Goal: Task Accomplishment & Management: Use online tool/utility

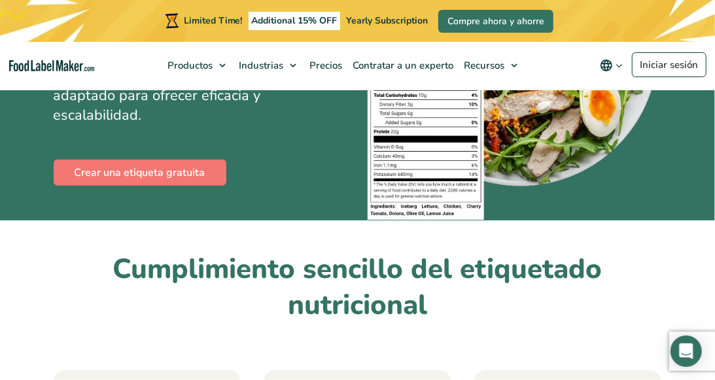
scroll to position [216, 0]
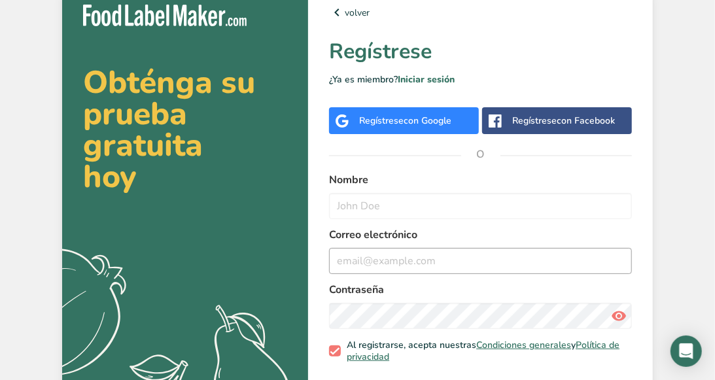
scroll to position [9, 0]
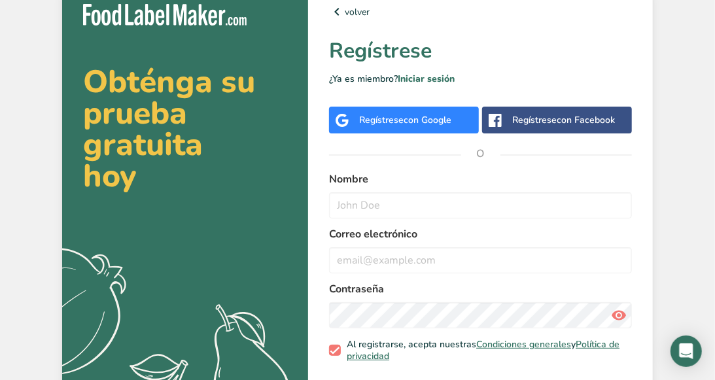
click at [355, 118] on div "Regístrese con Google" at bounding box center [404, 120] width 150 height 27
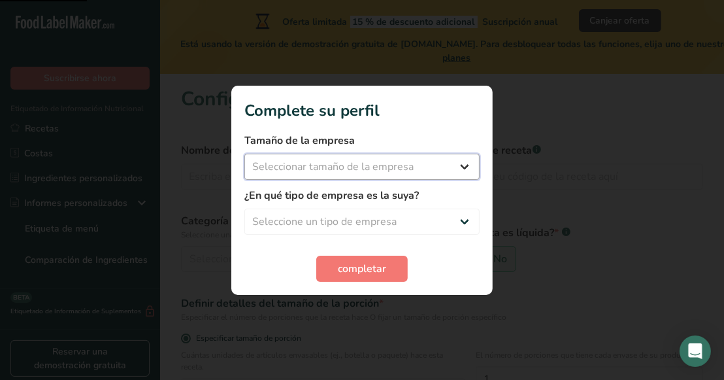
click at [415, 170] on select "Seleccionar tamaño de la empresa Menos de 10 empleados De 10 a 50 empleados De …" at bounding box center [362, 167] width 235 height 26
select select "1"
click at [245, 154] on select "Seleccionar tamaño de la empresa Menos de 10 empleados De 10 a 50 empleados De …" at bounding box center [362, 167] width 235 height 26
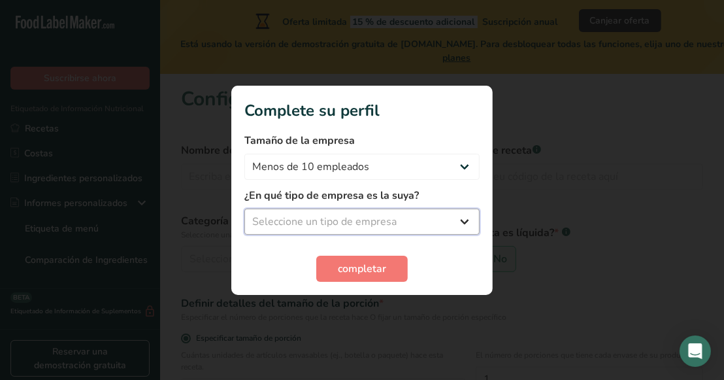
click at [375, 227] on select "Seleccione un tipo de empresa Fabricante de alimentos envasados Restaurante y c…" at bounding box center [362, 222] width 235 height 26
select select "1"
click at [245, 209] on select "Seleccione un tipo de empresa Fabricante de alimentos envasados Restaurante y c…" at bounding box center [362, 222] width 235 height 26
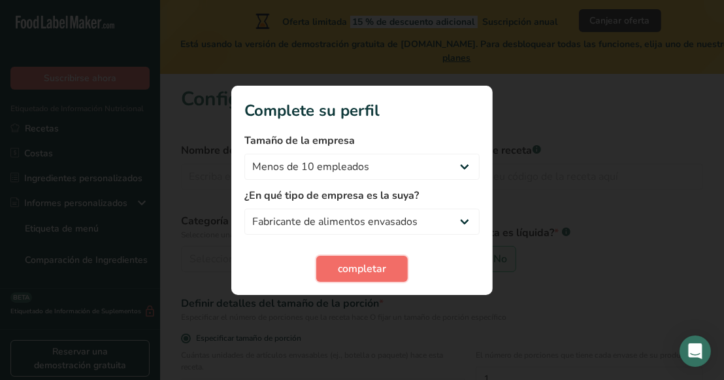
click at [361, 262] on span "completar" at bounding box center [362, 269] width 48 height 16
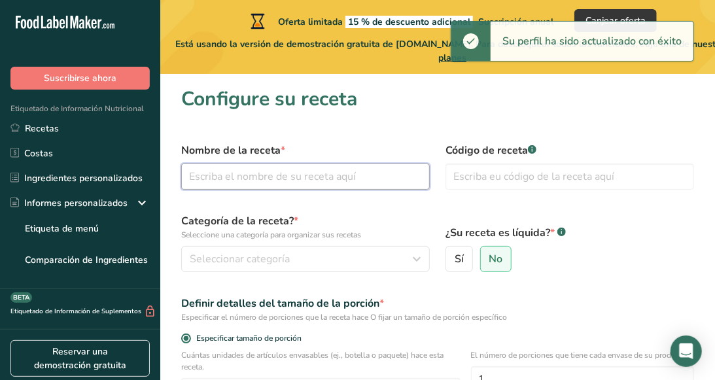
click at [296, 187] on input "text" at bounding box center [305, 176] width 248 height 26
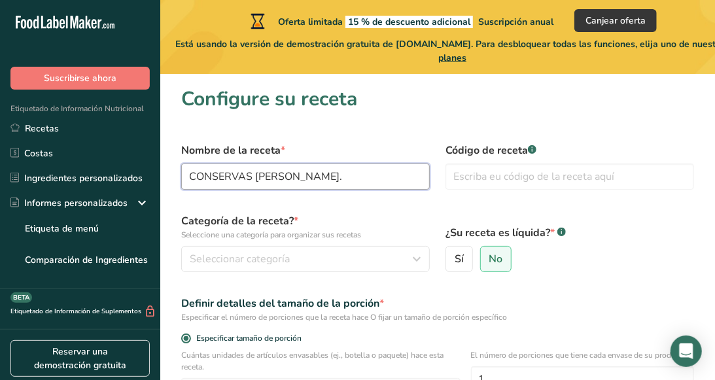
type input "CONSERVAS DE PERA."
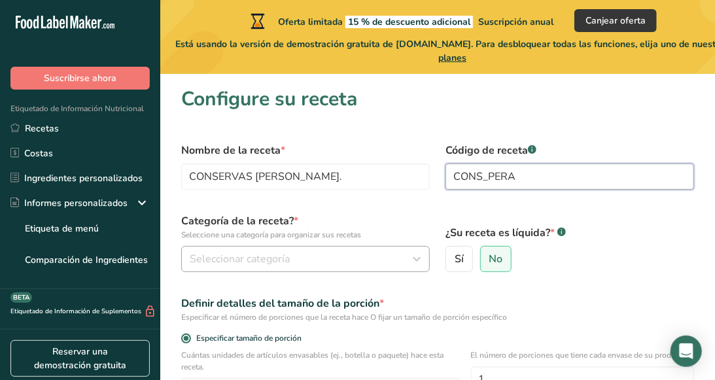
type input "CONS_PERA"
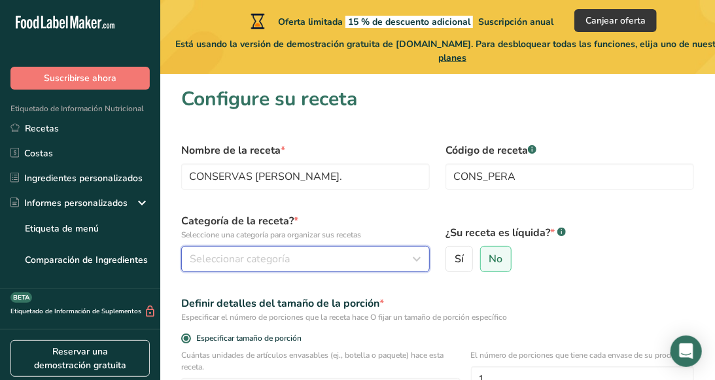
click at [286, 254] on span "Seleccionar categoría" at bounding box center [240, 259] width 100 height 16
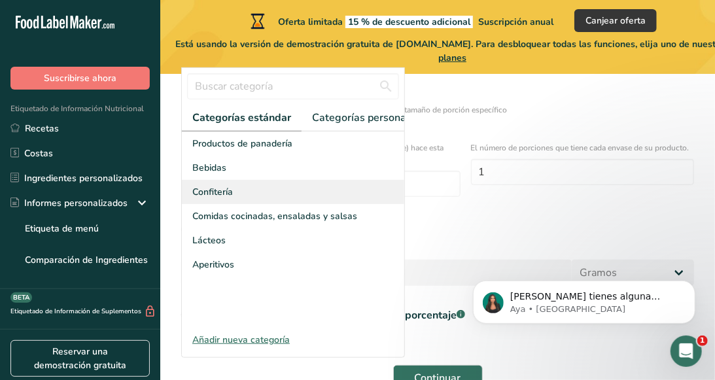
click at [245, 203] on div "Confitería" at bounding box center [293, 192] width 222 height 24
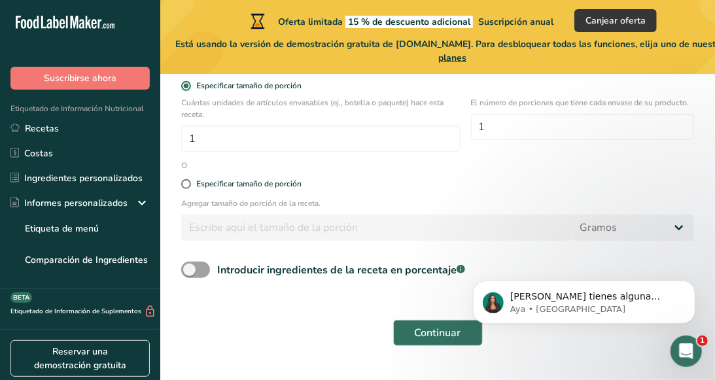
scroll to position [253, 0]
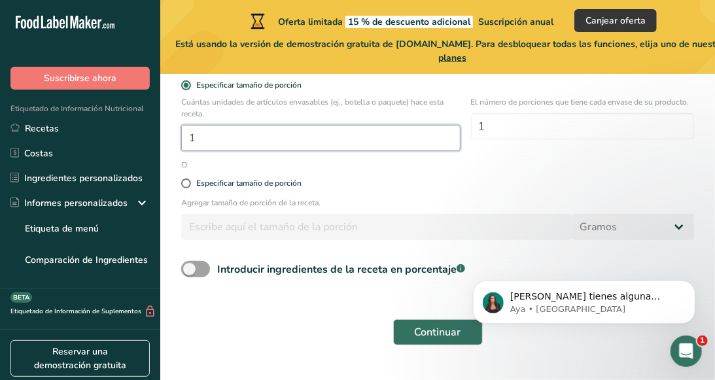
click at [281, 141] on input "1" at bounding box center [320, 138] width 279 height 26
type input "8"
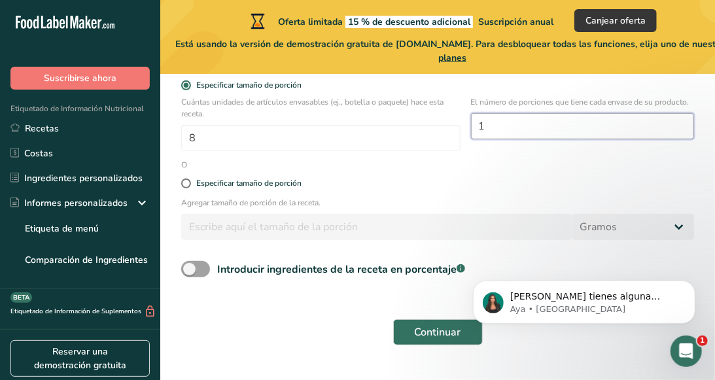
click at [518, 123] on input "1" at bounding box center [582, 126] width 223 height 26
type input "4"
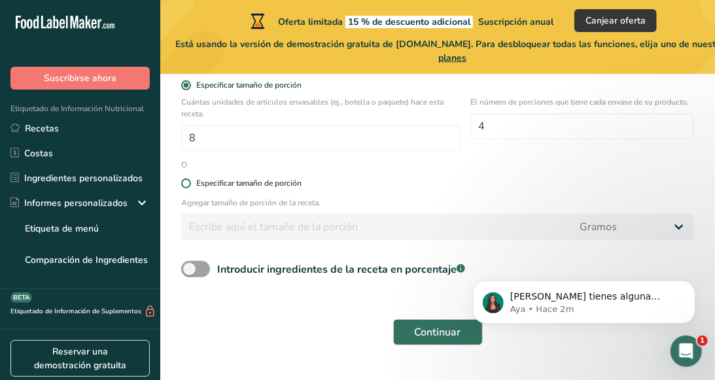
click at [203, 184] on div "Especificar tamaño de porción" at bounding box center [248, 183] width 105 height 10
click at [190, 184] on input "Especificar tamaño de porción" at bounding box center [185, 183] width 8 height 8
radio input "true"
radio input "false"
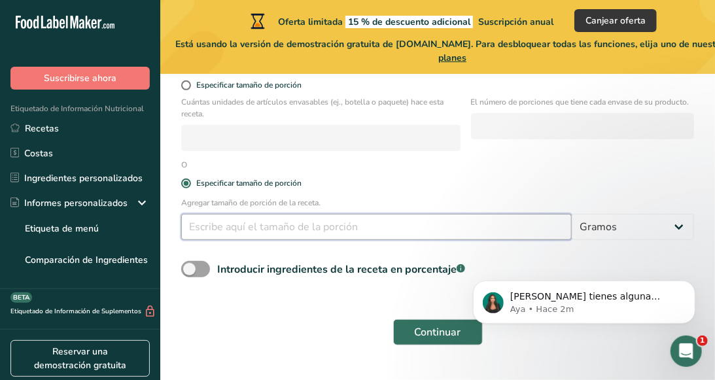
click at [308, 237] on input "number" at bounding box center [376, 227] width 390 height 26
type input "70"
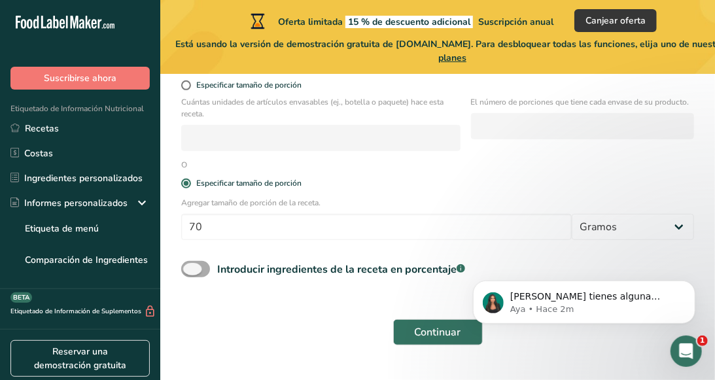
click at [292, 273] on div "Introducir ingredientes de la receta en porcentaje .a-a{fill:#347362;}.b-a{fill…" at bounding box center [341, 270] width 248 height 16
click at [190, 273] on input "Introducir ingredientes de la receta en porcentaje .a-a{fill:#347362;}.b-a{fill…" at bounding box center [185, 269] width 8 height 8
checkbox input "true"
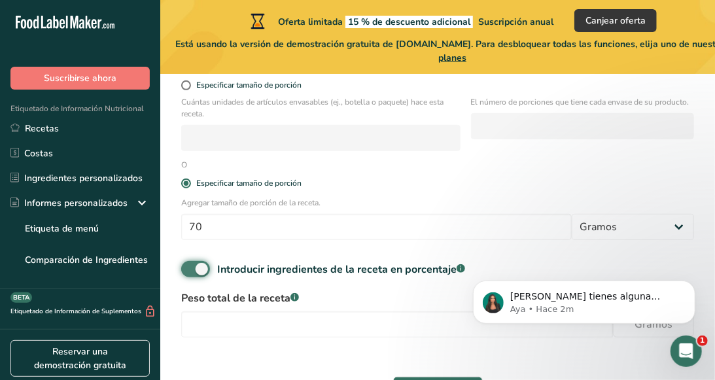
scroll to position [339, 0]
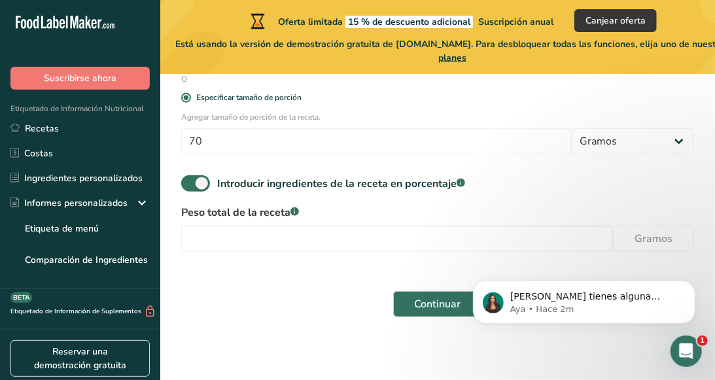
click at [260, 224] on div "Peso total de la receta .a-a{fill:#347362;}.b-a{fill:#fff;} Gramos" at bounding box center [437, 232] width 528 height 55
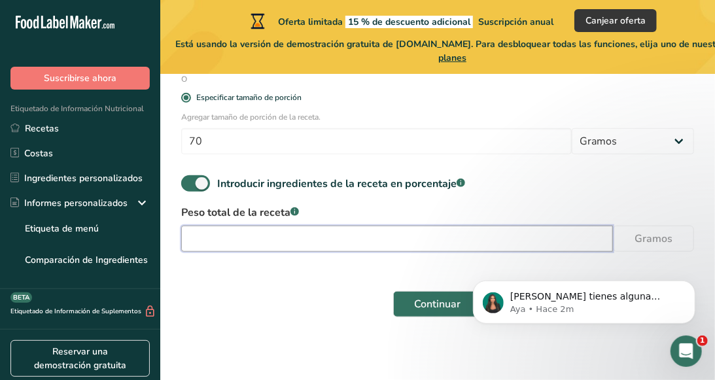
click at [263, 238] on input "number" at bounding box center [396, 239] width 431 height 26
click at [263, 245] on input "number" at bounding box center [396, 239] width 431 height 26
type input "2240"
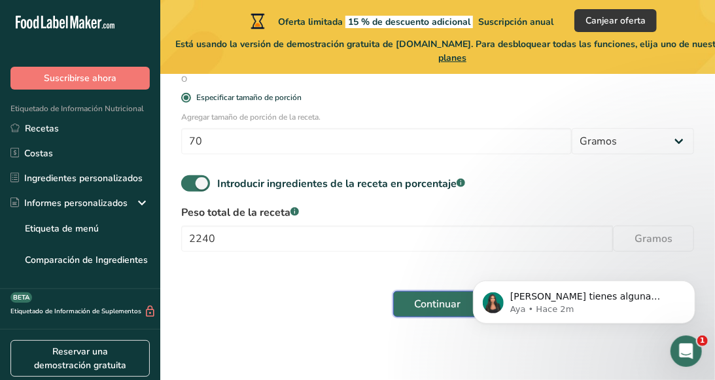
click at [416, 299] on span "Continuar" at bounding box center [437, 304] width 46 height 16
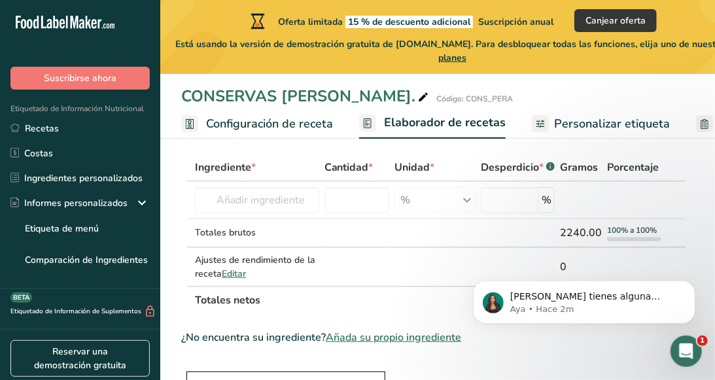
scroll to position [81, 0]
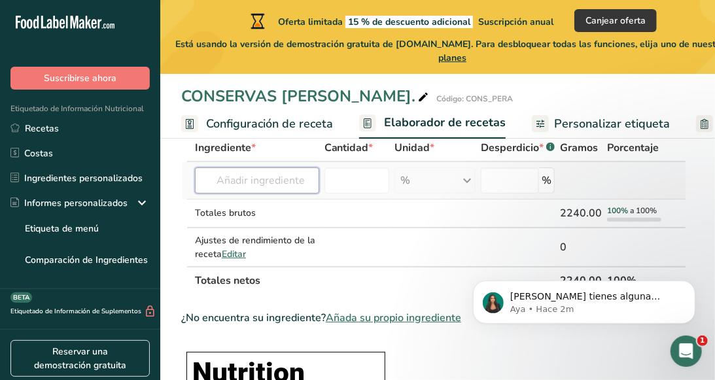
click at [246, 188] on input "text" at bounding box center [257, 180] width 124 height 26
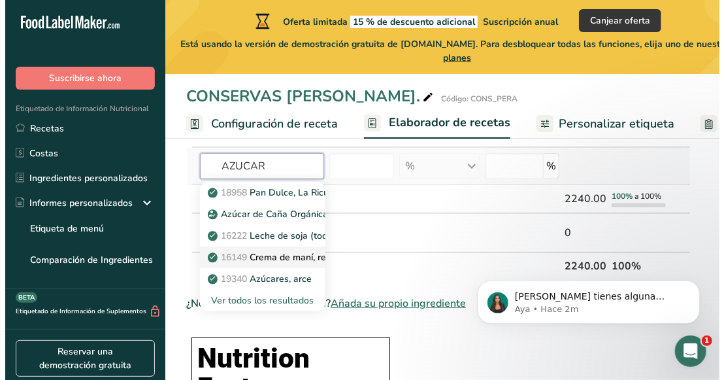
scroll to position [97, 0]
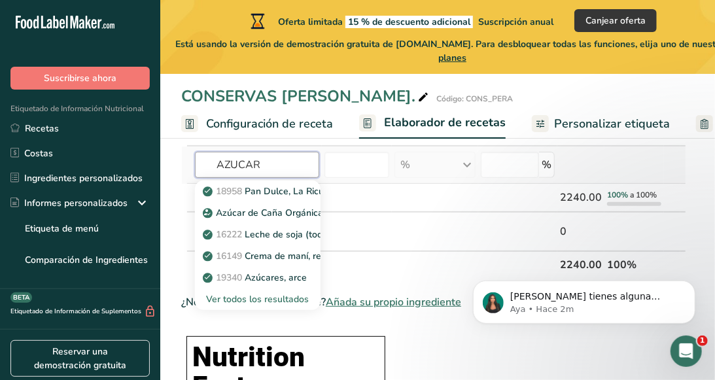
type input "AZUCAR"
click at [277, 300] on div "Ver todos los resultados" at bounding box center [257, 299] width 105 height 14
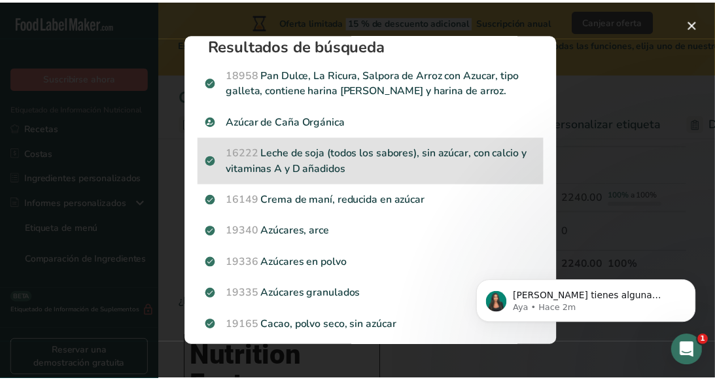
scroll to position [18, 0]
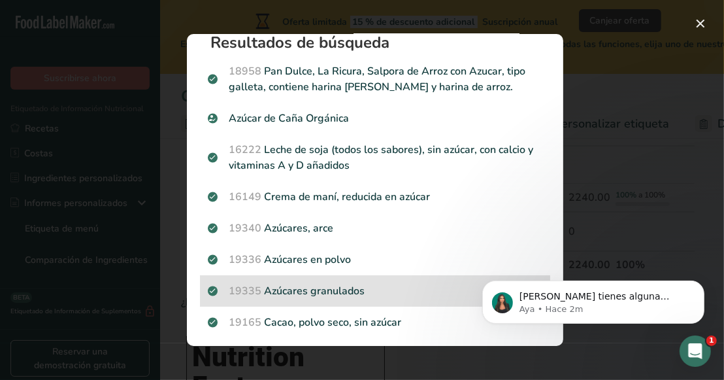
click at [355, 288] on p "19335 Azúcares granulados" at bounding box center [375, 291] width 335 height 16
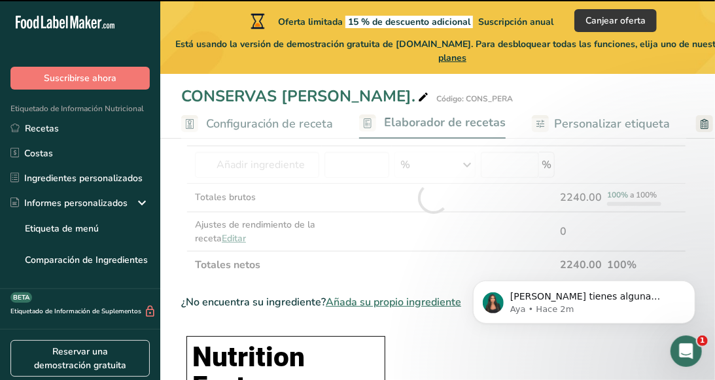
type input "0"
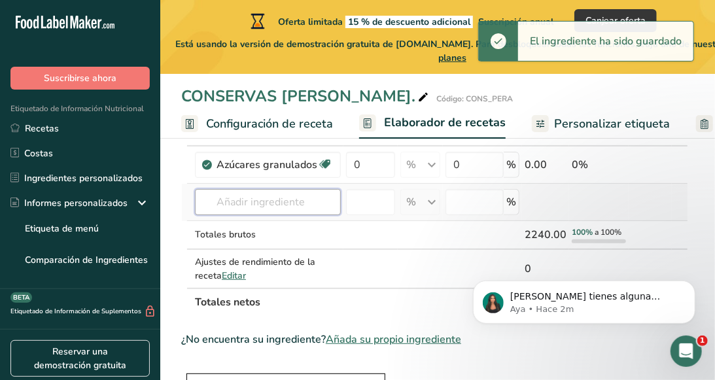
click at [279, 199] on input "text" at bounding box center [268, 202] width 146 height 26
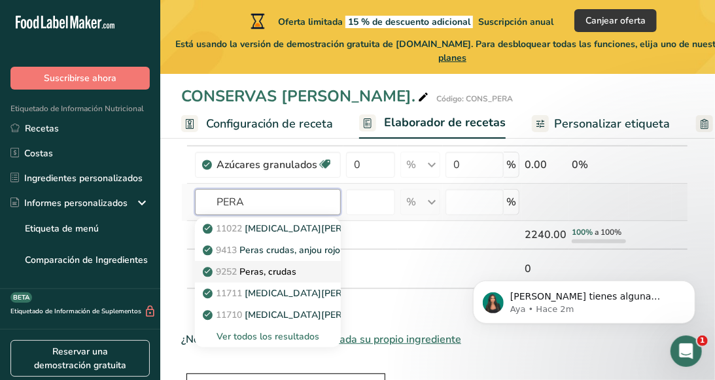
type input "PERA"
click at [273, 275] on p "9252 Peras, crudas" at bounding box center [250, 272] width 91 height 14
type input "Pears, raw"
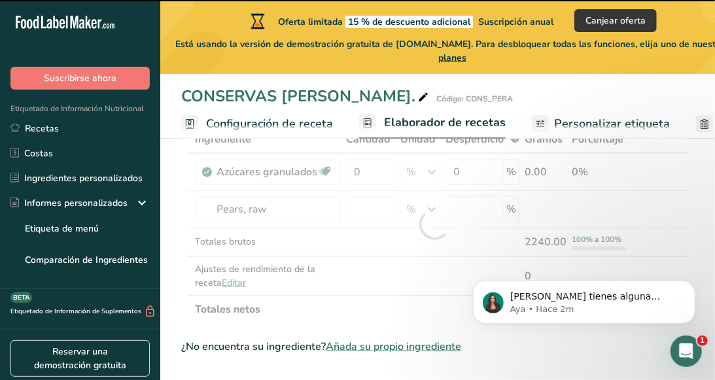
type input "0"
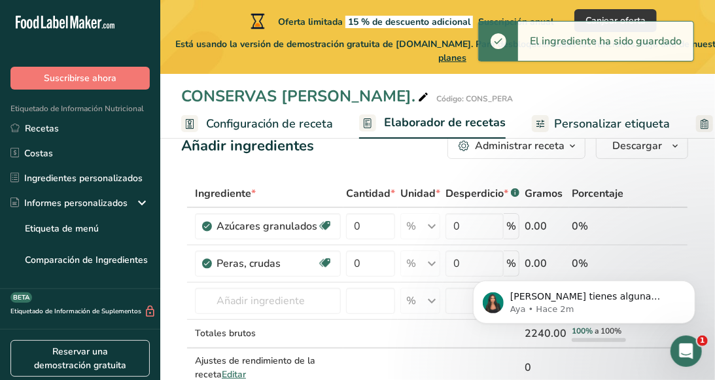
scroll to position [35, 0]
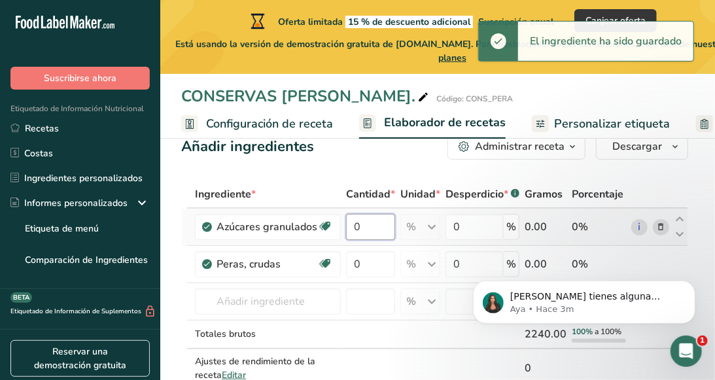
click at [370, 228] on input "0" at bounding box center [370, 227] width 49 height 26
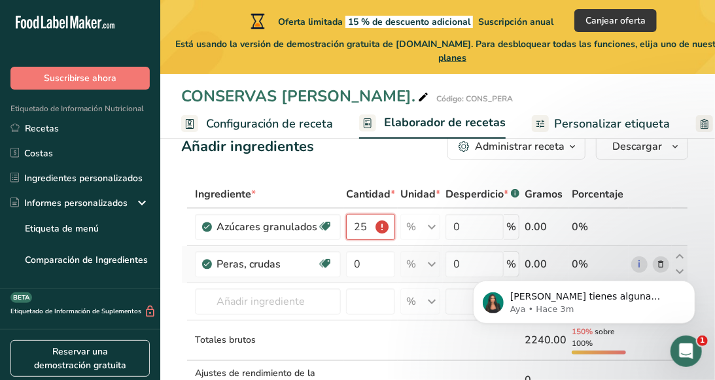
scroll to position [0, 0]
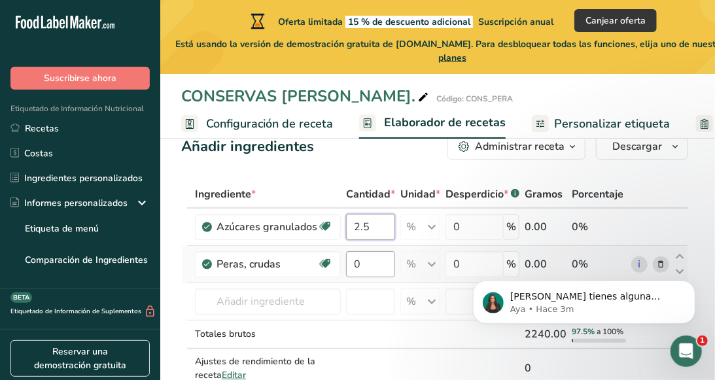
type input "2.5"
click at [367, 263] on div "Ingrediente * Cantidad * Unidad * Desperdicio * .a-a{fill:#347362;}.b-a{fill:#f…" at bounding box center [434, 297] width 507 height 235
type input "2"
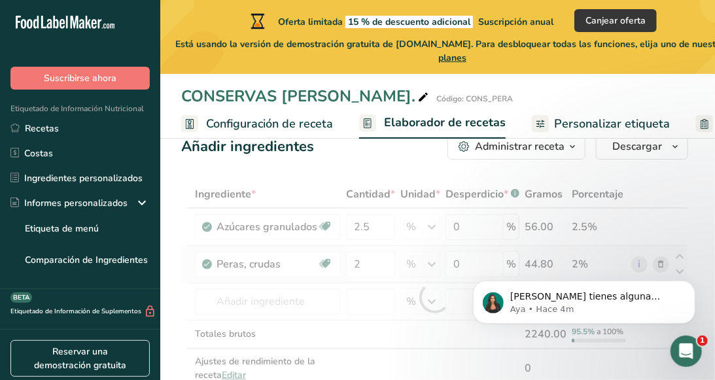
click at [433, 263] on div "Ingrediente * Cantidad * Unidad * Desperdicio * .a-a{fill:#347362;}.b-a{fill:#f…" at bounding box center [434, 297] width 507 height 235
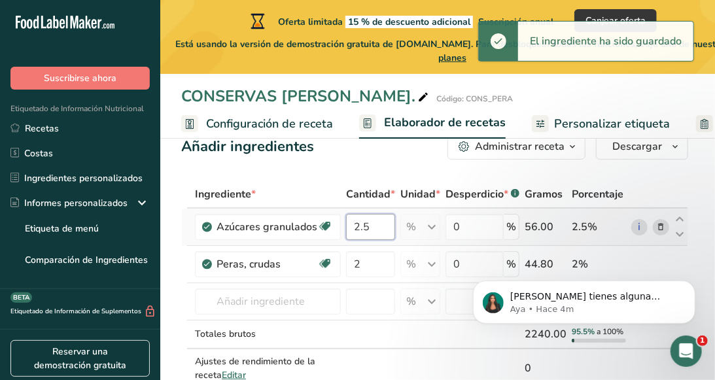
click at [375, 228] on input "2.5" at bounding box center [370, 227] width 49 height 26
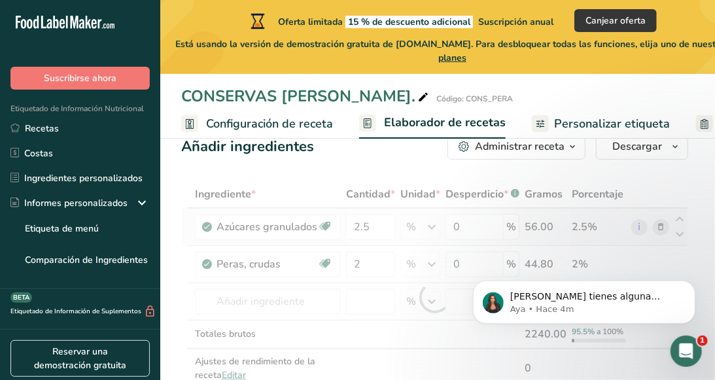
click at [424, 222] on div "Ingrediente * Cantidad * Unidad * Desperdicio * .a-a{fill:#347362;}.b-a{fill:#f…" at bounding box center [434, 297] width 507 height 235
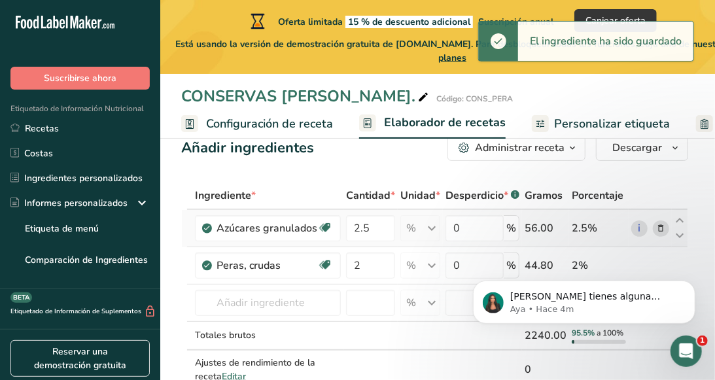
scroll to position [37, 0]
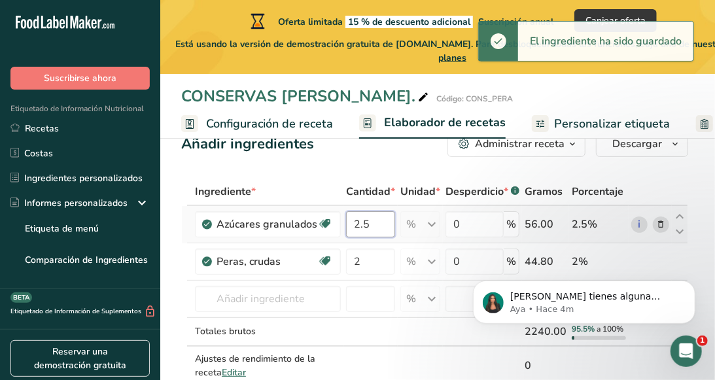
click at [382, 229] on input "2.5" at bounding box center [370, 224] width 49 height 26
type input "2"
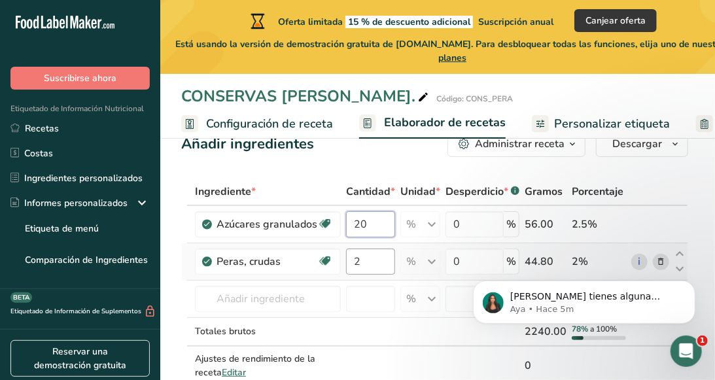
type input "20"
click at [374, 254] on div "Ingrediente * Cantidad * Unidad * Desperdicio * .a-a{fill:#347362;}.b-a{fill:#f…" at bounding box center [434, 295] width 507 height 235
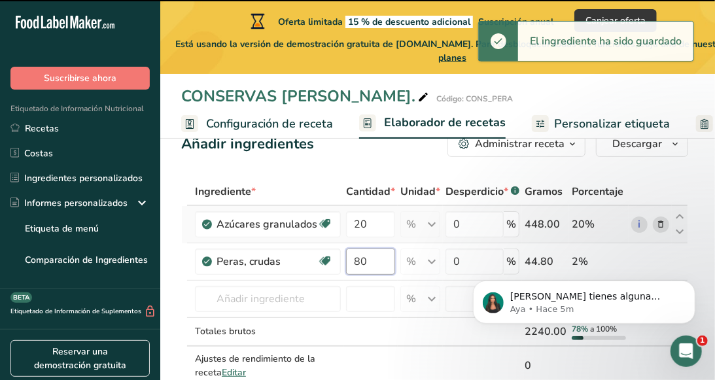
type input "2"
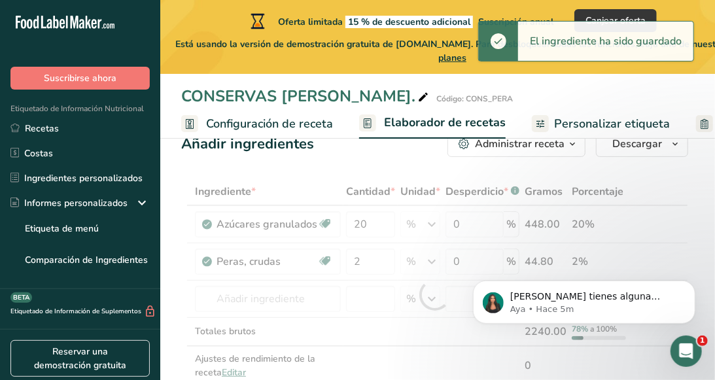
click at [542, 194] on div "Ingrediente * Cantidad * Unidad * Desperdicio * .a-a{fill:#347362;}.b-a{fill:#f…" at bounding box center [434, 295] width 507 height 235
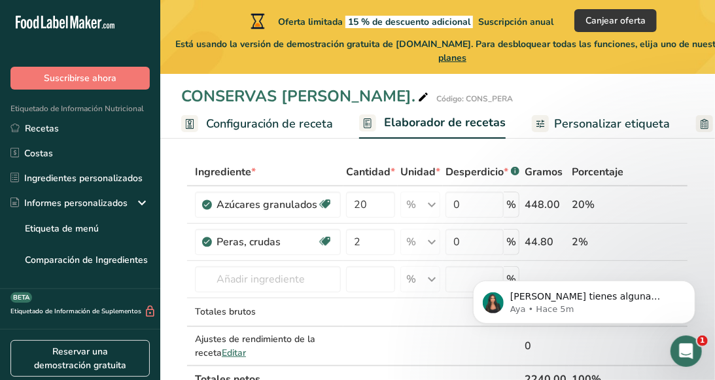
scroll to position [58, 0]
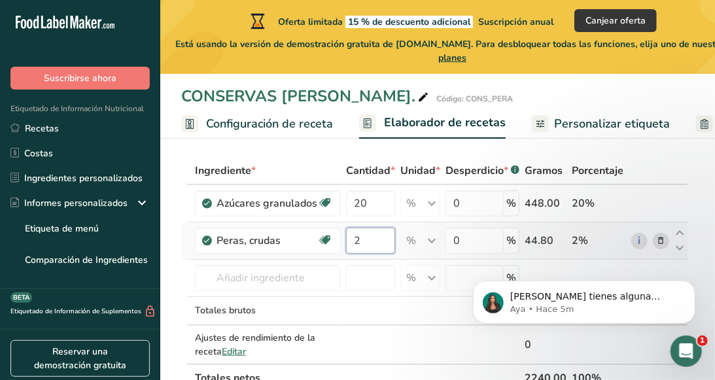
click at [379, 244] on input "2" at bounding box center [370, 241] width 49 height 26
type input "80"
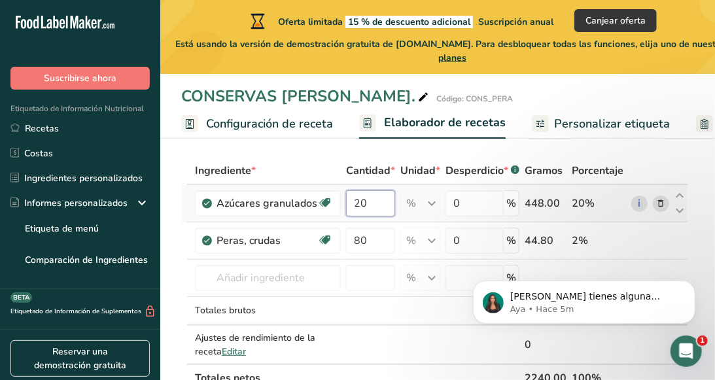
click at [367, 211] on div "Ingrediente * Cantidad * Unidad * Desperdicio * .a-a{fill:#347362;}.b-a{fill:#f…" at bounding box center [434, 274] width 507 height 235
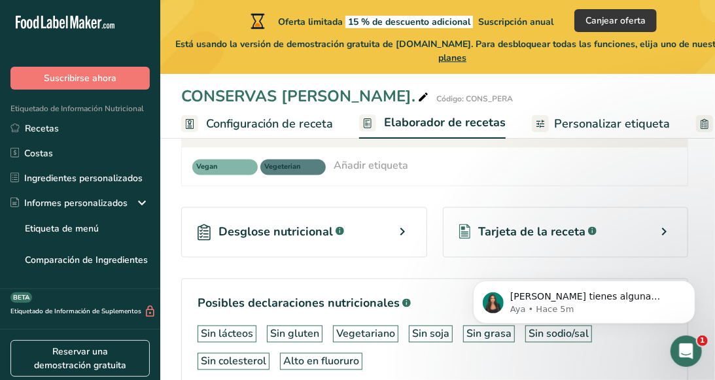
scroll to position [960, 0]
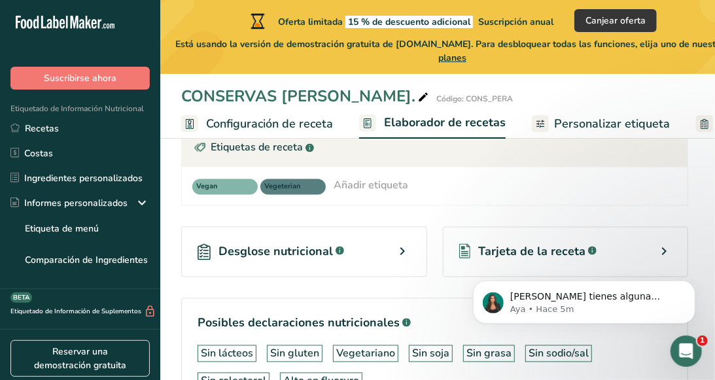
click at [380, 227] on div "Desglose nutricional .a-a{fill:#347362;}.b-a{fill:#fff;}" at bounding box center [304, 252] width 246 height 50
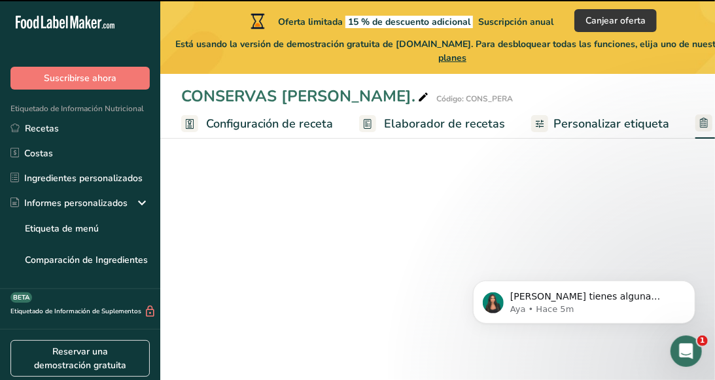
select select "Calories"
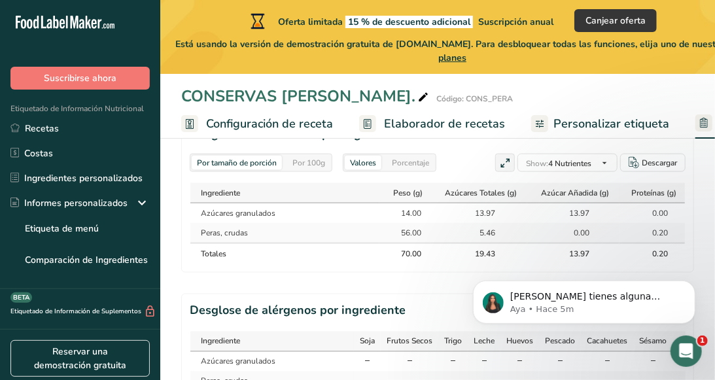
scroll to position [764, 0]
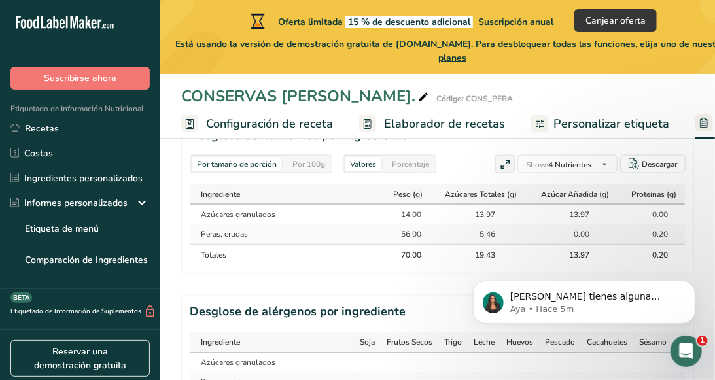
click at [295, 166] on div "Por 100g" at bounding box center [308, 164] width 43 height 14
click at [221, 168] on div "Por tamaño de porción" at bounding box center [237, 164] width 90 height 14
